Goal: Find specific page/section: Find specific page/section

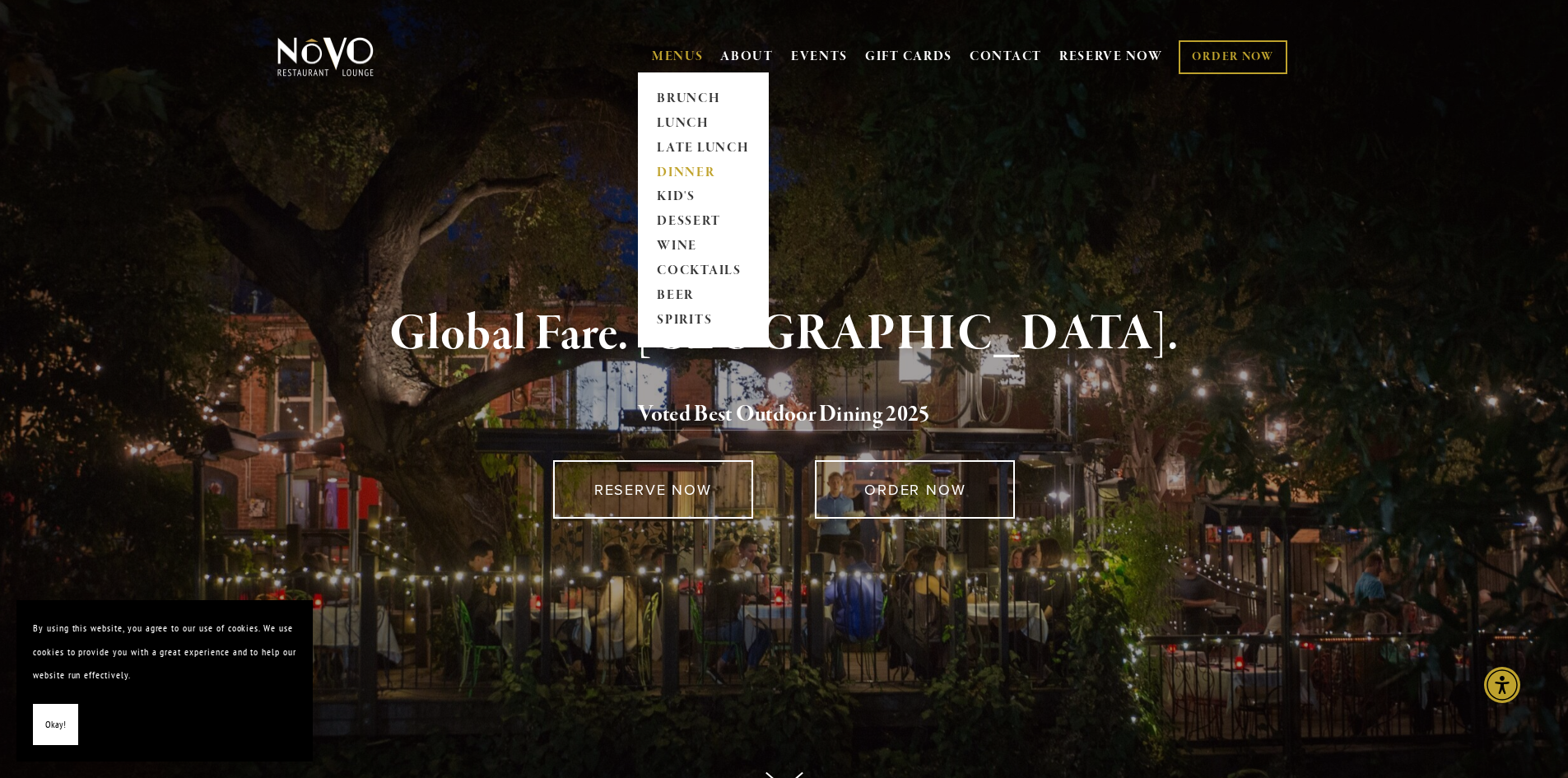
click at [668, 170] on link "DINNER" at bounding box center [703, 173] width 103 height 25
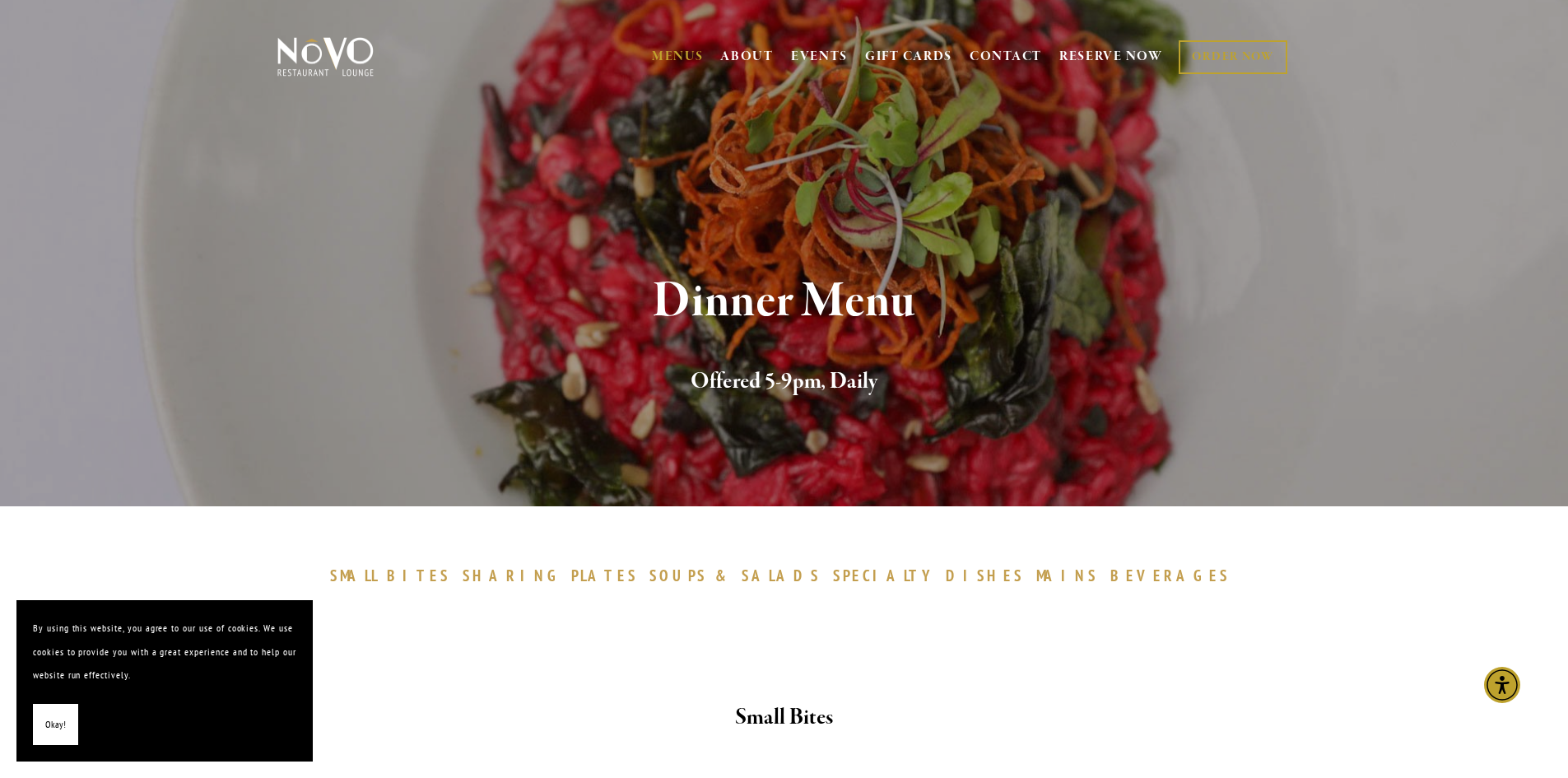
click at [62, 730] on span "Okay!" at bounding box center [55, 725] width 21 height 24
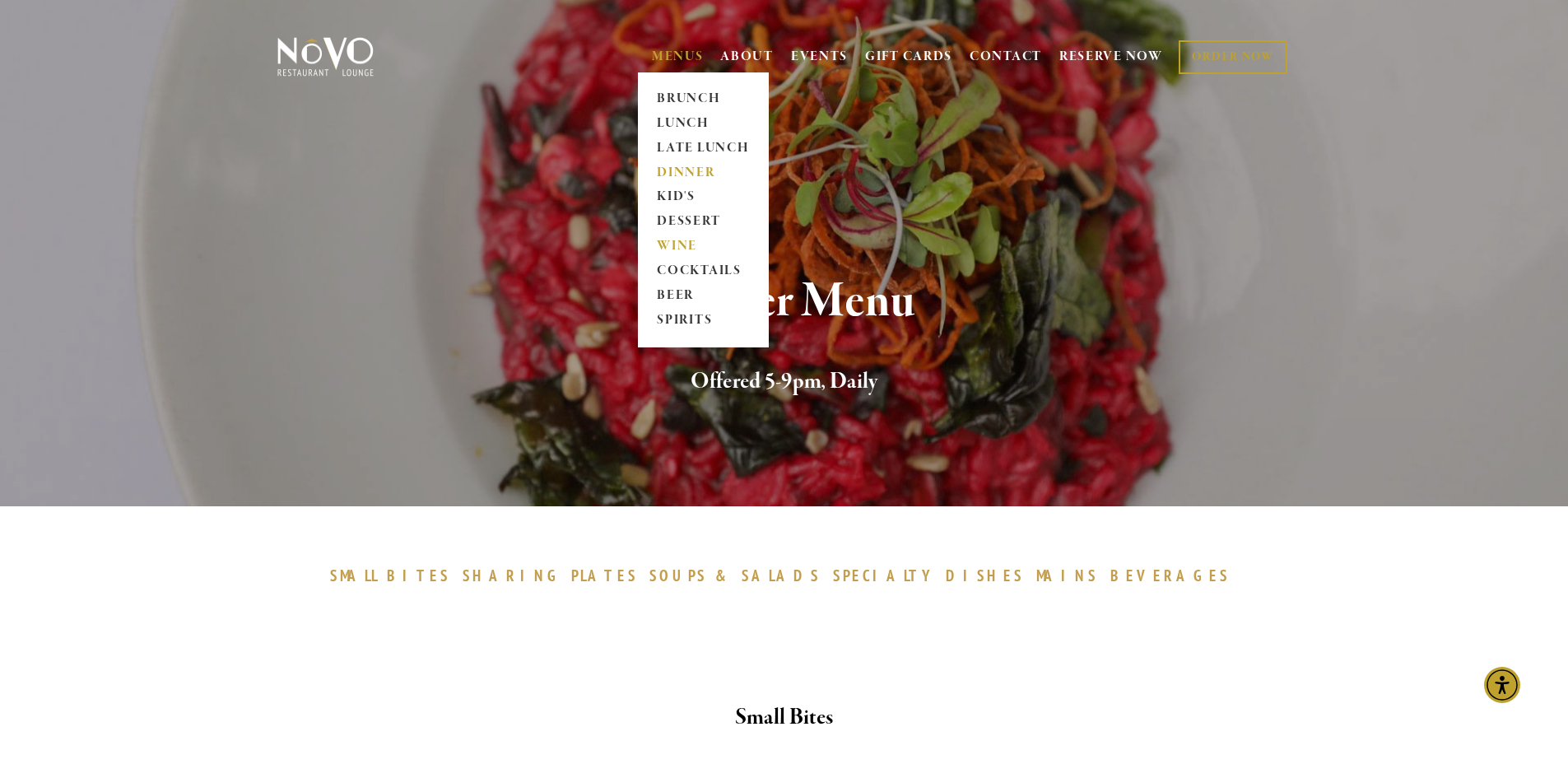
click at [667, 243] on link "WINE" at bounding box center [703, 247] width 103 height 25
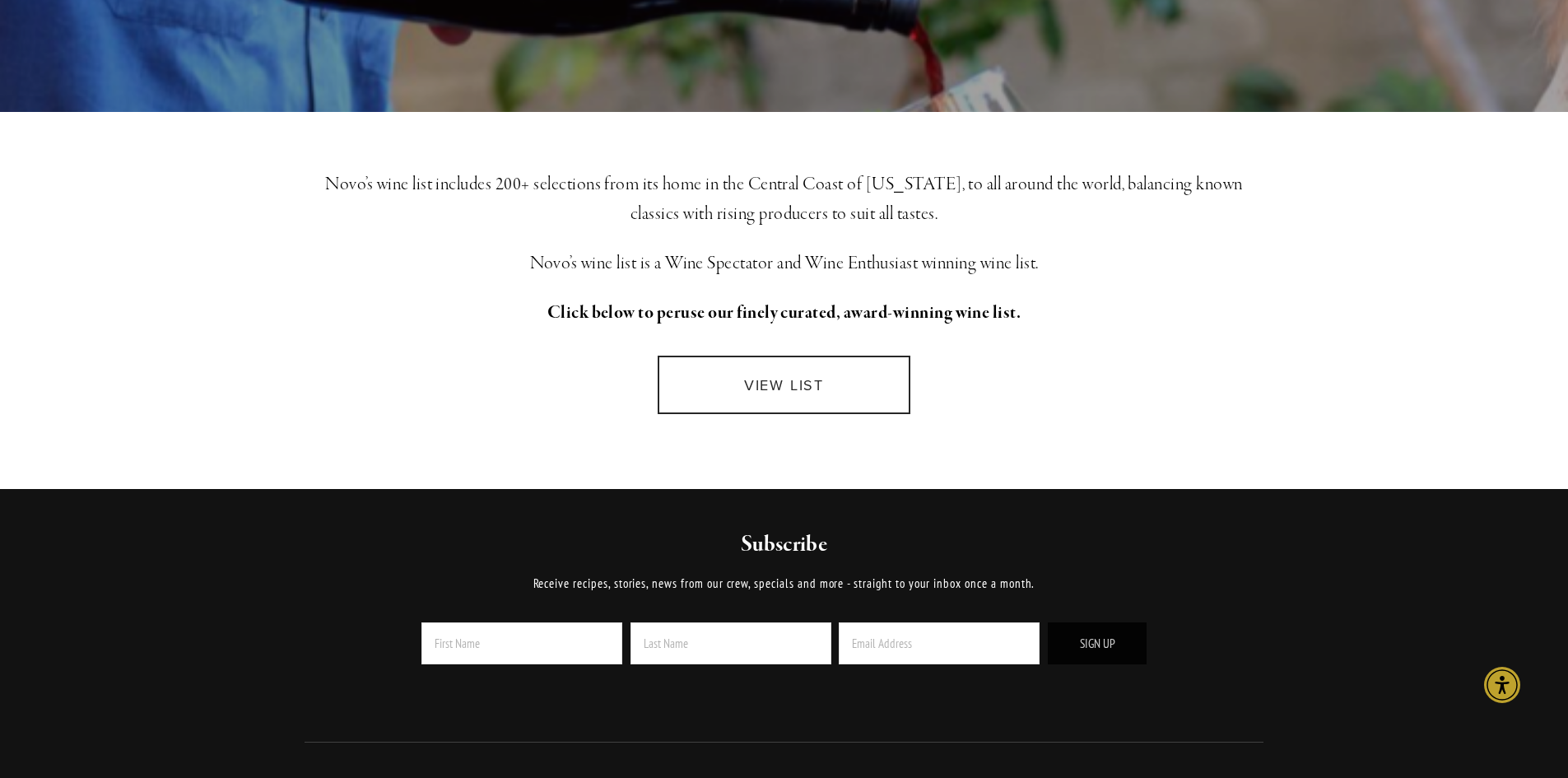
scroll to position [329, 0]
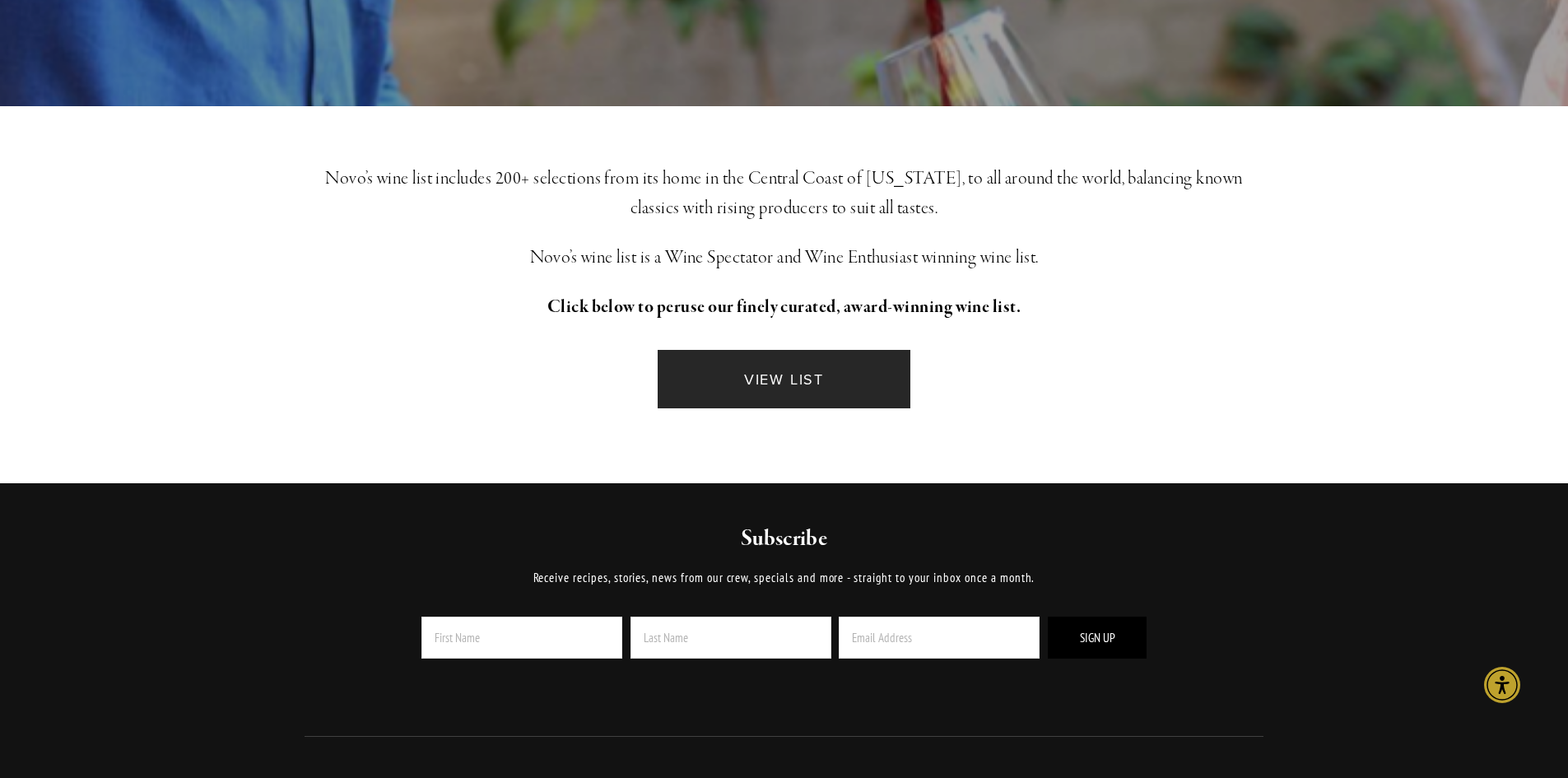
click at [807, 385] on link "VIEW LIST" at bounding box center [783, 380] width 252 height 59
